Goal: Transaction & Acquisition: Purchase product/service

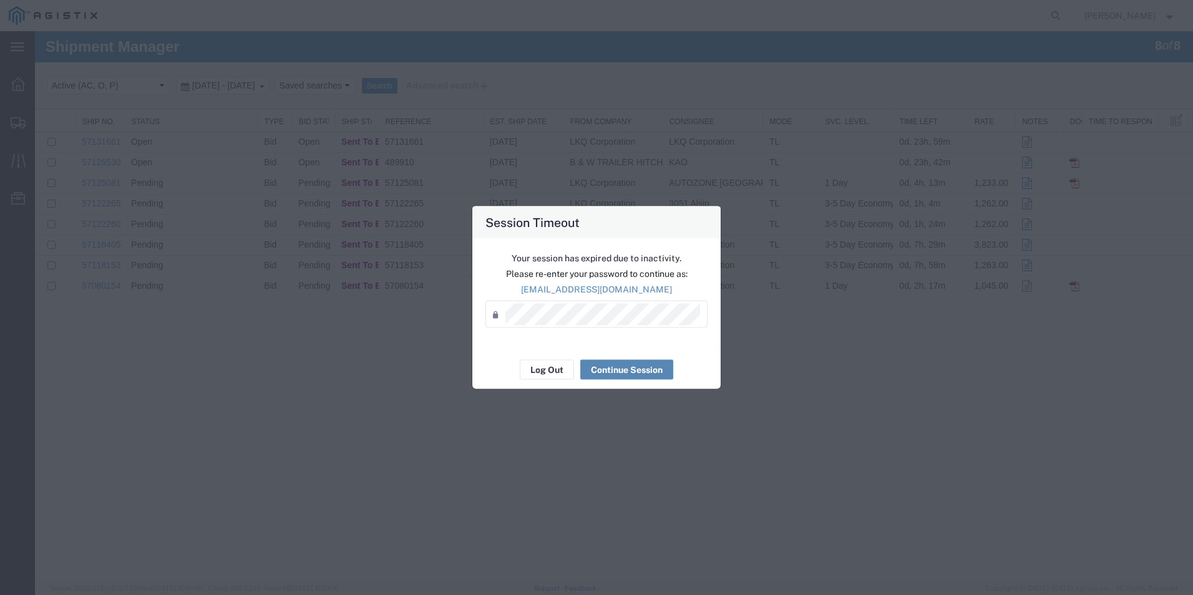
click at [616, 364] on button "Continue Session" at bounding box center [626, 370] width 93 height 20
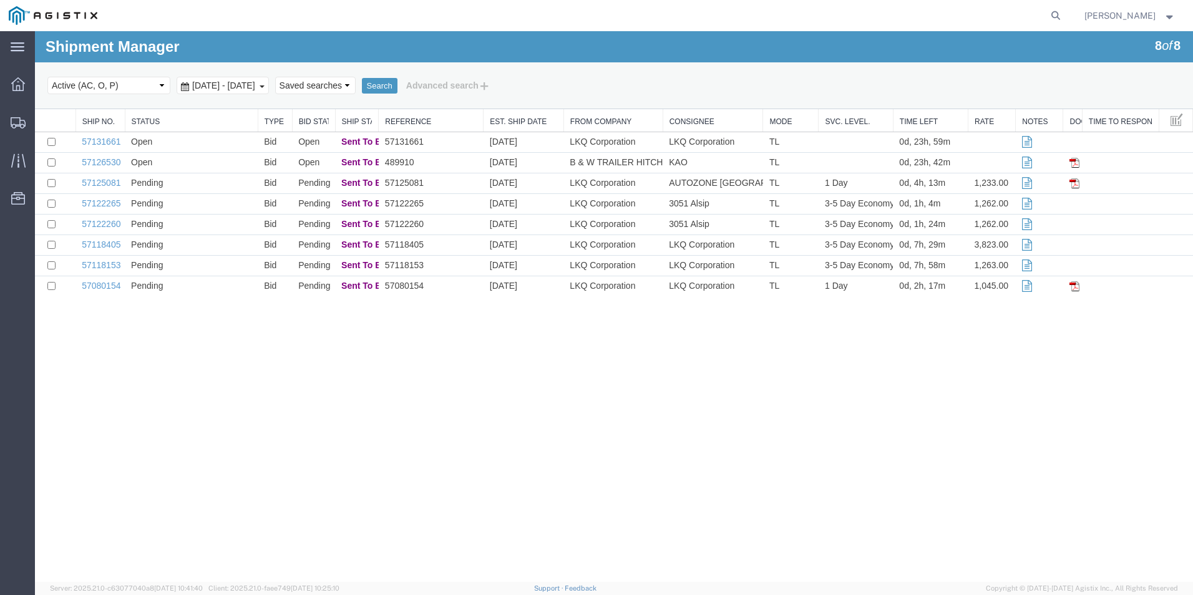
drag, startPoint x: 872, startPoint y: 380, endPoint x: 878, endPoint y: 383, distance: 6.7
click at [872, 380] on div "Shipment Manager 8 of 8 Search Select status Active (AC, O, P) All Approved Awa…" at bounding box center [614, 306] width 1158 height 551
click at [538, 420] on div "Shipment Manager 8 of 8 Search Select status Active (AC, O, P) All Approved Awa…" at bounding box center [614, 306] width 1158 height 551
click at [168, 163] on td "Open" at bounding box center [191, 163] width 133 height 21
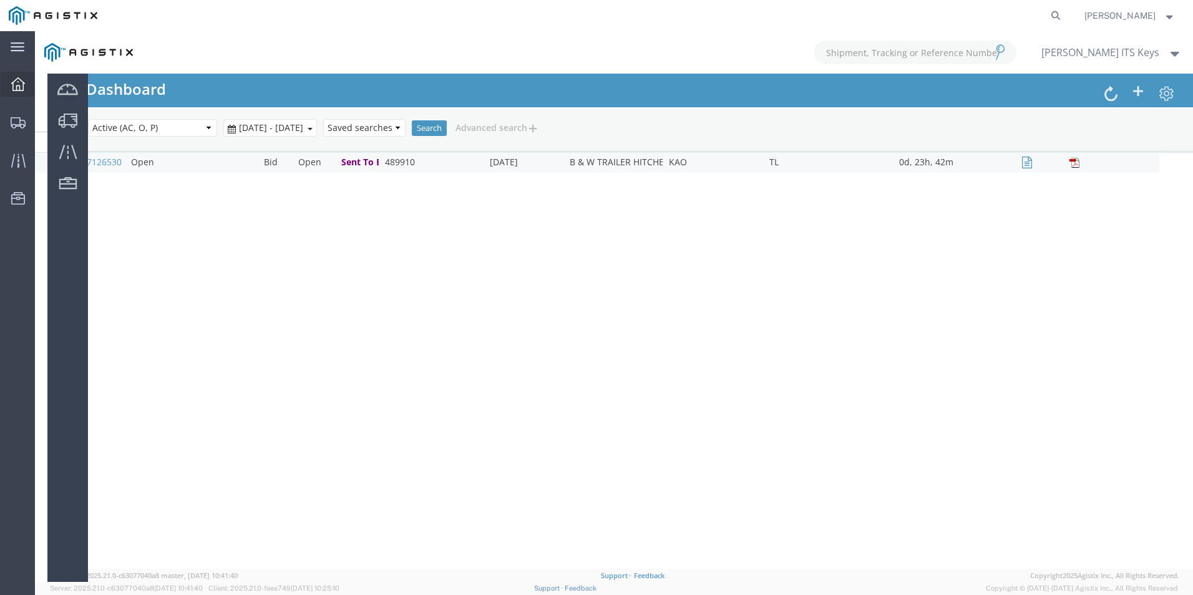
click at [20, 82] on icon at bounding box center [18, 84] width 14 height 14
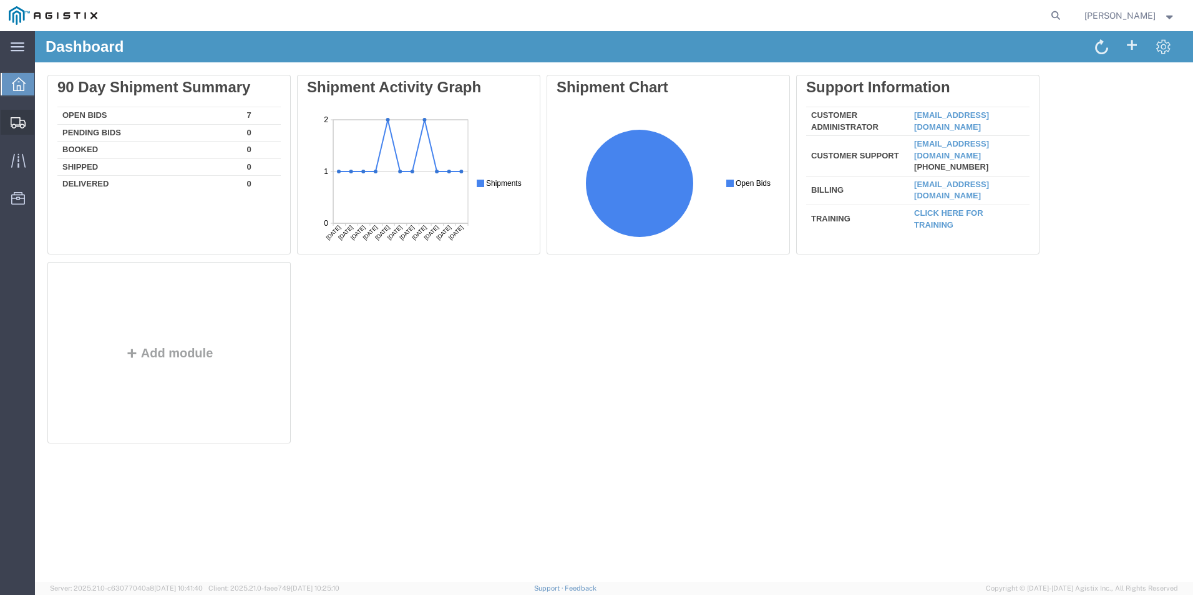
click at [14, 121] on icon at bounding box center [18, 122] width 15 height 11
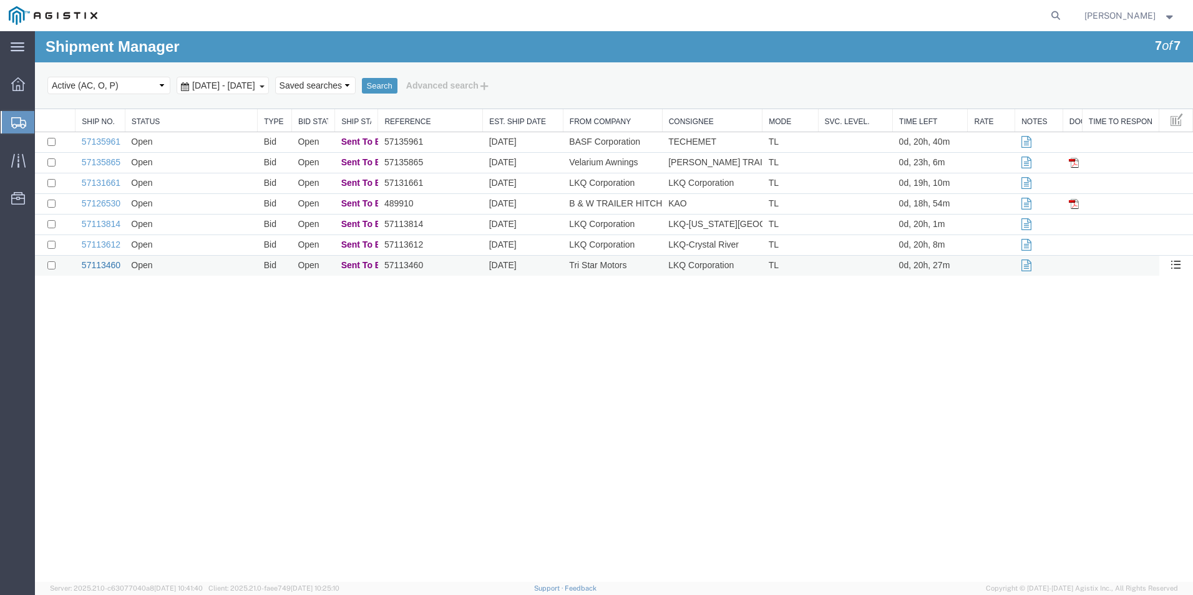
click at [108, 265] on link "57113460" at bounding box center [101, 265] width 39 height 10
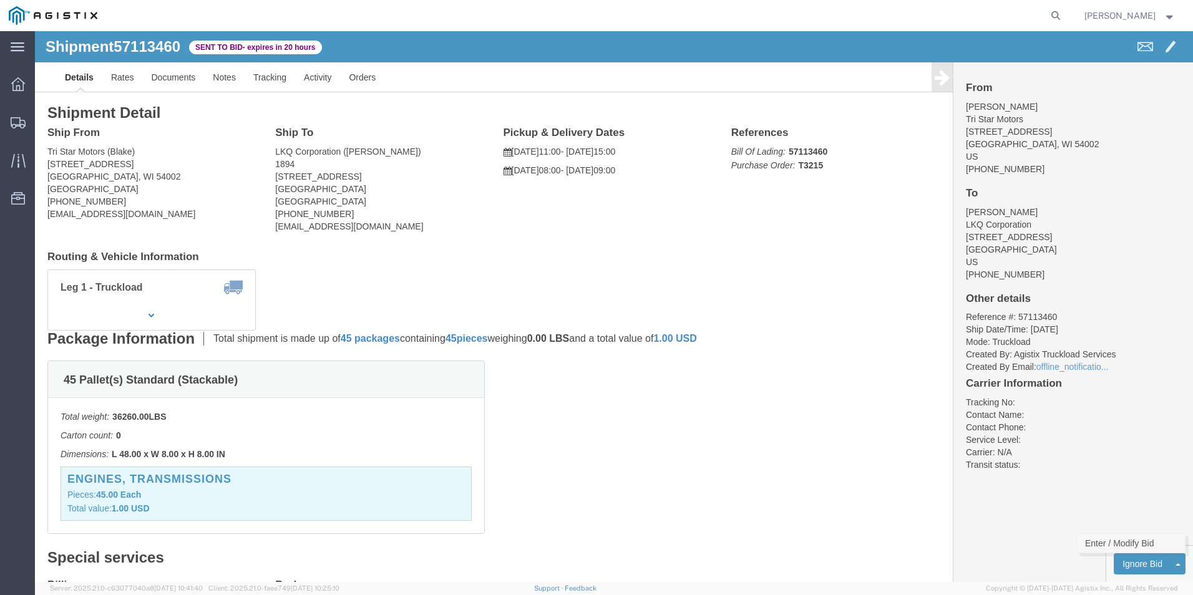
click link "Enter / Modify Bid"
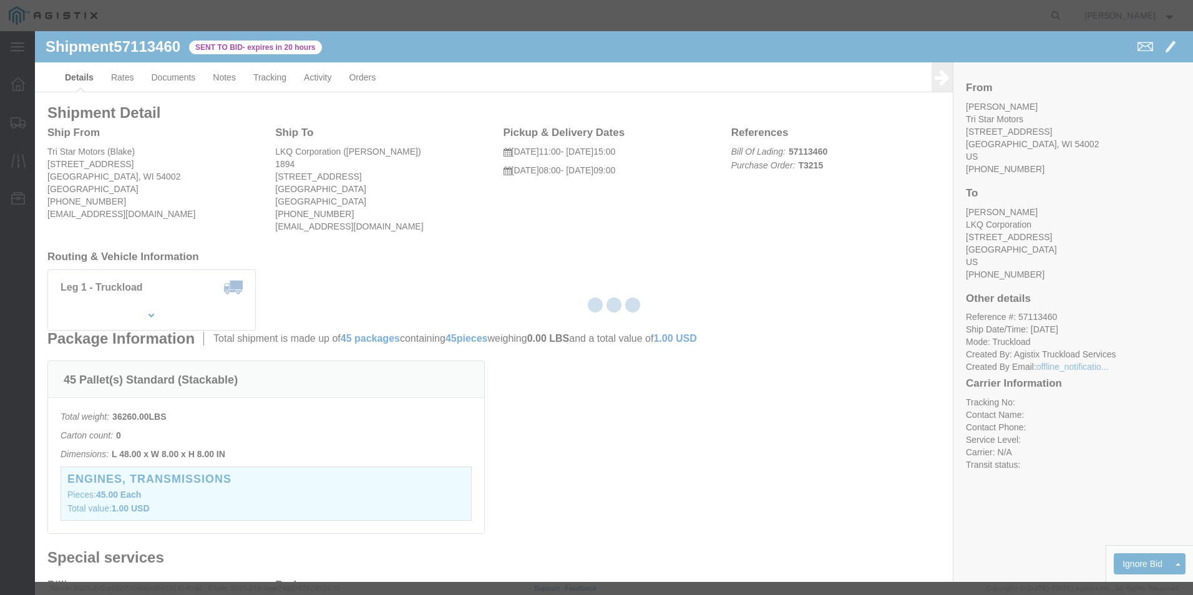
select select "18393"
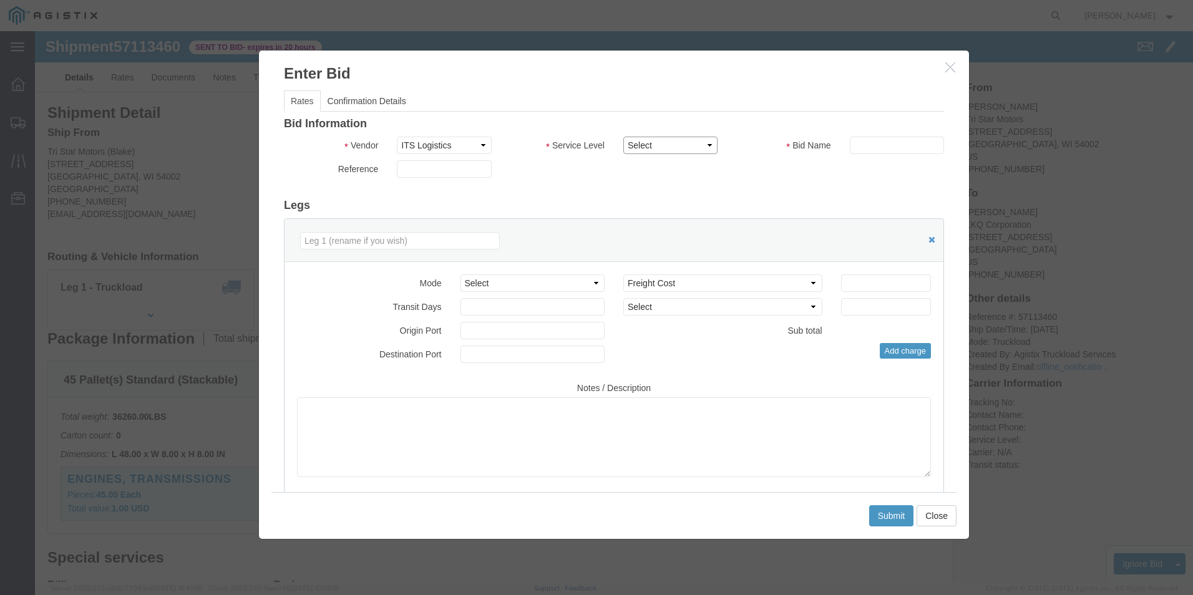
click select "Select Guaranteed Next Day Rail TL Standard 3 - 5 Day"
select select "35343"
click select "Select Guaranteed Next Day Rail TL Standard 3 - 5 Day"
click input "text"
type input "ITS BID"
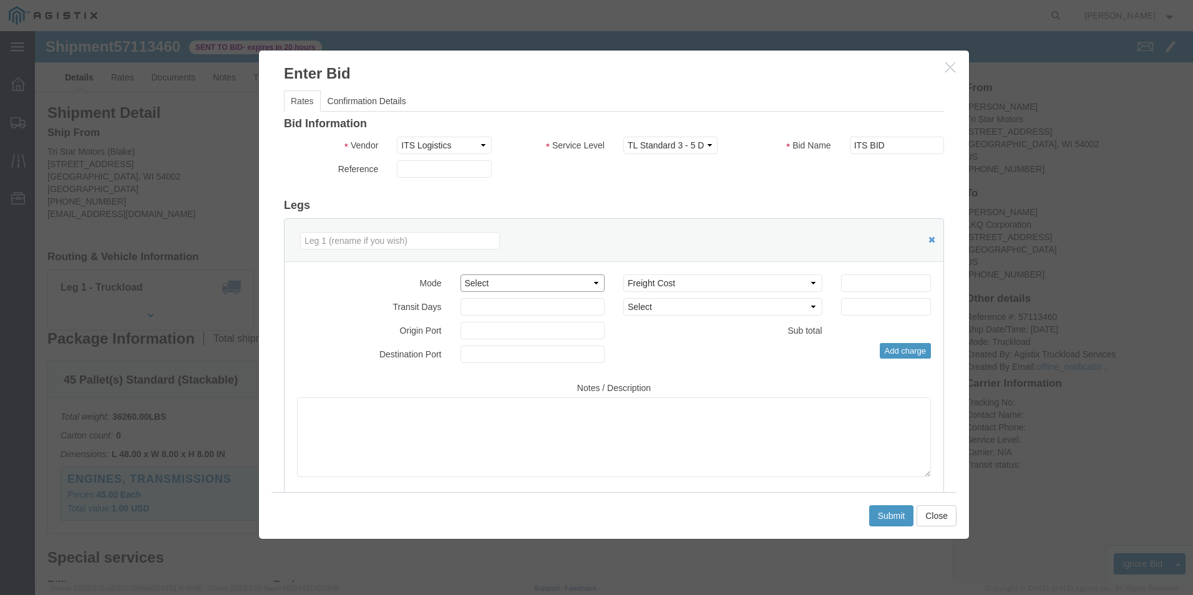
drag, startPoint x: 532, startPoint y: 254, endPoint x: 529, endPoint y: 261, distance: 7.9
click select "Select Air Less than Truckload Multi-Leg Ocean Freight Rail Small Parcel Truckl…"
select select "TL"
click select "Select Air Less than Truckload Multi-Leg Ocean Freight Rail Small Parcel Truckl…"
click input "number"
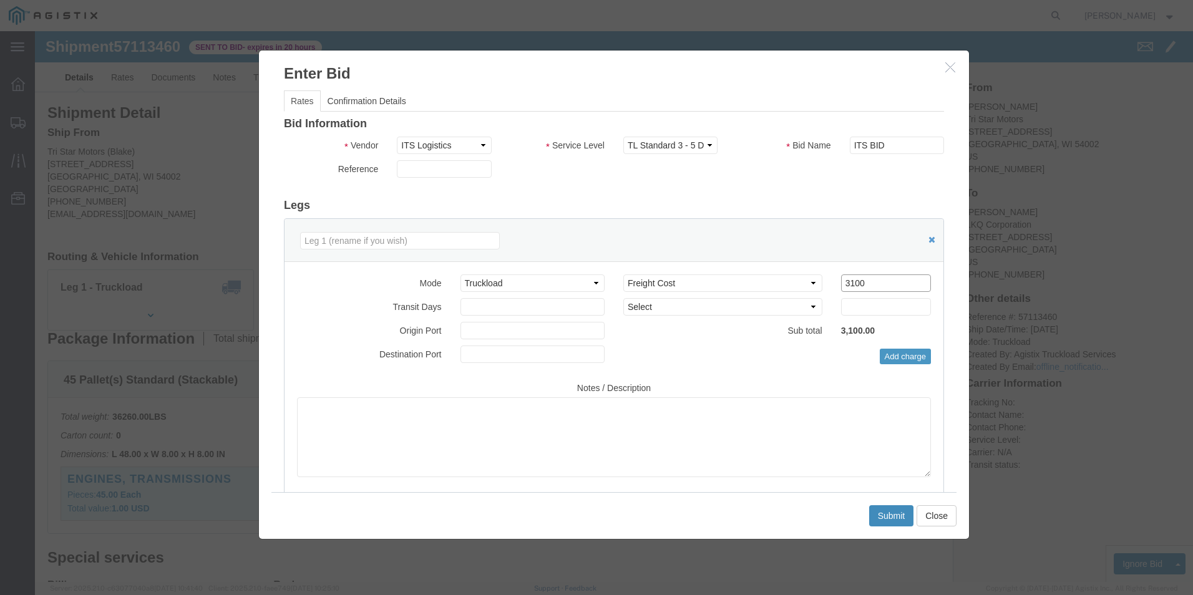
type input "3100"
click button "Submit"
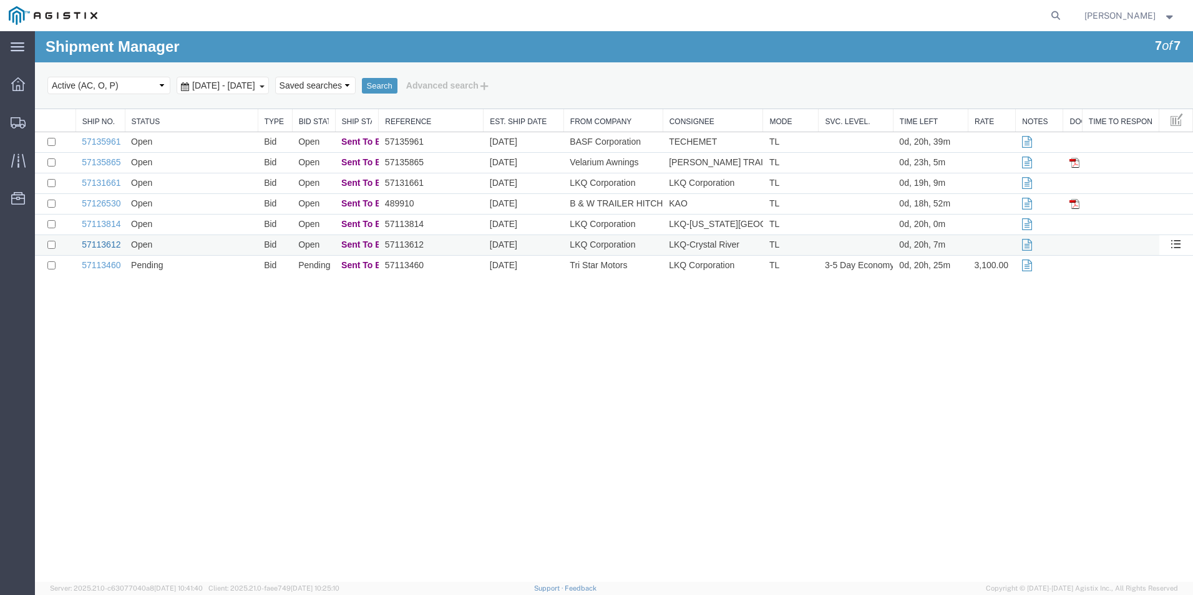
click at [99, 244] on link "57113612" at bounding box center [101, 245] width 39 height 10
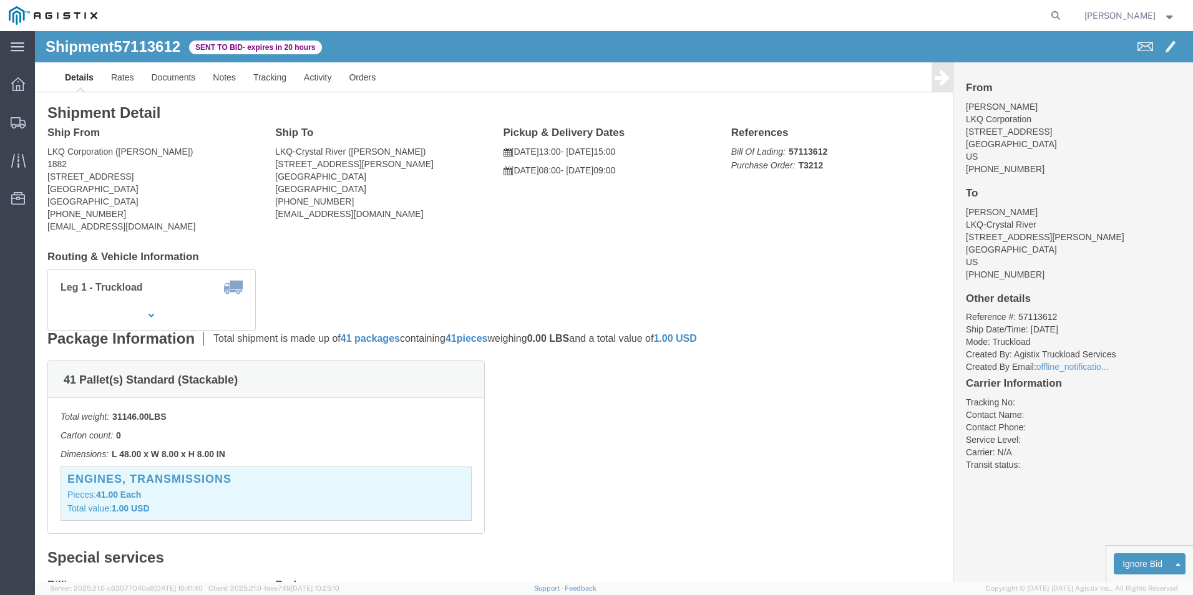
drag, startPoint x: 847, startPoint y: 344, endPoint x: 844, endPoint y: 350, distance: 7.0
click div "41 Pallet(s) Standard (Stackable) Total weight: 31146.00 LBS Carton count: 0 Di…"
click div "Package Information Total shipment is made up of 41 packages containing 41 piec…"
